Goal: Task Accomplishment & Management: Manage account settings

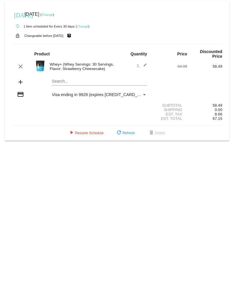
click at [53, 15] on link "Change" at bounding box center [47, 15] width 11 height 4
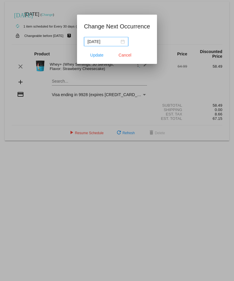
click at [117, 43] on div "[DATE]" at bounding box center [106, 41] width 37 height 6
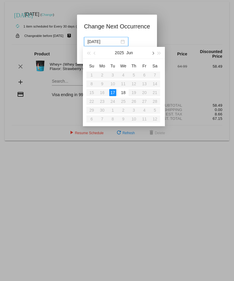
click at [153, 54] on button "button" at bounding box center [152, 53] width 6 height 12
click at [153, 54] on span "button" at bounding box center [152, 53] width 3 height 3
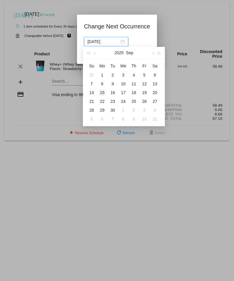
click at [102, 92] on div "15" at bounding box center [102, 92] width 7 height 7
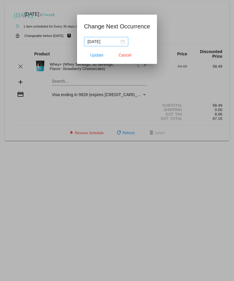
click at [118, 42] on div "[DATE]" at bounding box center [106, 41] width 37 height 6
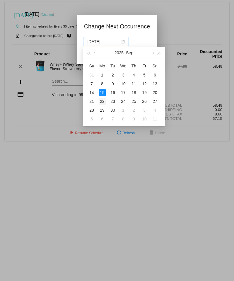
click at [103, 101] on div "22" at bounding box center [102, 101] width 7 height 7
type input "[DATE]"
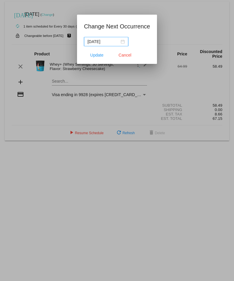
click at [102, 105] on div at bounding box center [117, 140] width 234 height 281
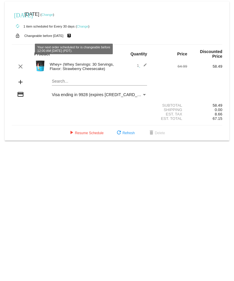
click at [53, 16] on link "Change" at bounding box center [47, 15] width 11 height 4
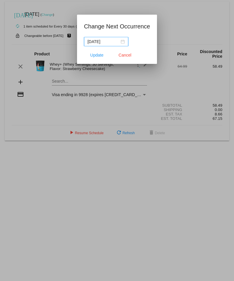
click at [119, 41] on div "[DATE]" at bounding box center [106, 41] width 37 height 6
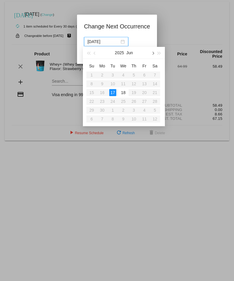
click at [154, 53] on button "button" at bounding box center [152, 53] width 6 height 12
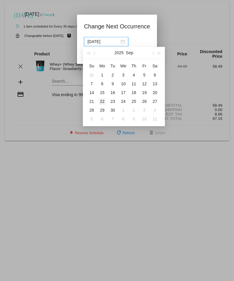
click at [103, 101] on div "22" at bounding box center [102, 101] width 7 height 7
type input "[DATE]"
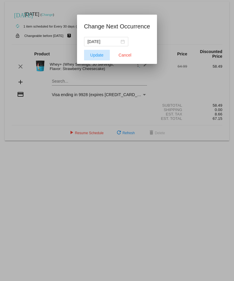
click at [98, 54] on span "Update" at bounding box center [96, 55] width 13 height 5
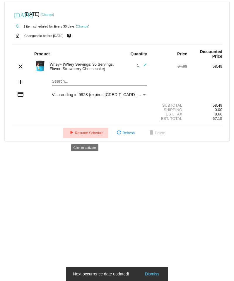
click at [93, 137] on button "play_arrow Resume Schedule" at bounding box center [85, 133] width 45 height 11
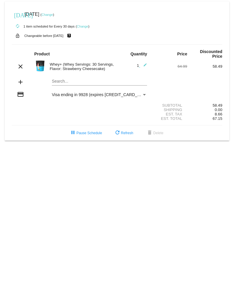
click at [88, 26] on link "Change" at bounding box center [82, 27] width 11 height 4
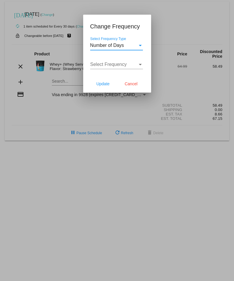
click at [126, 47] on div "Number of Days" at bounding box center [113, 45] width 47 height 5
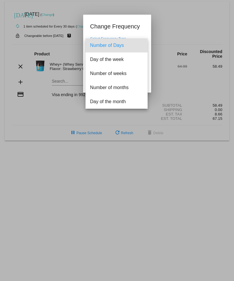
click at [120, 46] on span "Number of Days" at bounding box center [116, 45] width 53 height 14
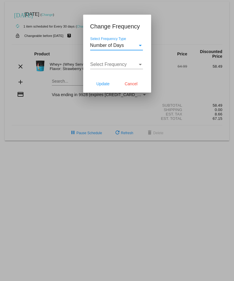
click at [122, 66] on span "Select Frequency" at bounding box center [108, 64] width 37 height 5
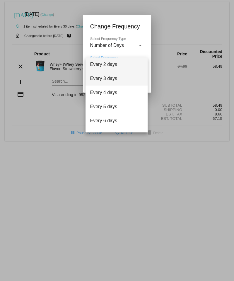
scroll to position [23, 0]
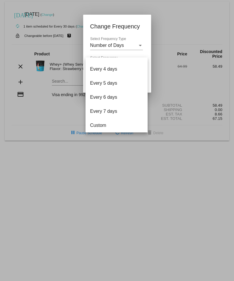
click at [63, 112] on div at bounding box center [117, 140] width 234 height 281
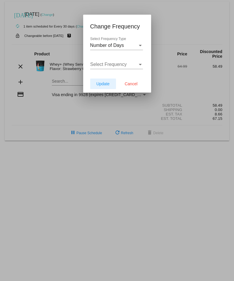
click at [106, 83] on span "Update" at bounding box center [102, 83] width 13 height 5
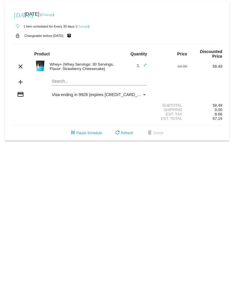
click at [84, 27] on link "Change" at bounding box center [82, 27] width 11 height 4
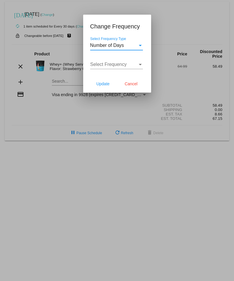
click at [119, 65] on span "Select Frequency" at bounding box center [108, 64] width 37 height 5
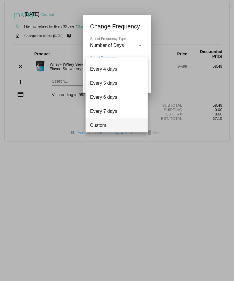
click at [102, 126] on span "Custom" at bounding box center [116, 125] width 53 height 14
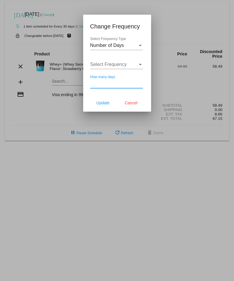
click at [109, 85] on input "How many days" at bounding box center [116, 83] width 53 height 5
type input "30"
click at [105, 102] on span "Update" at bounding box center [102, 102] width 13 height 5
